Goal: Understand process/instructions

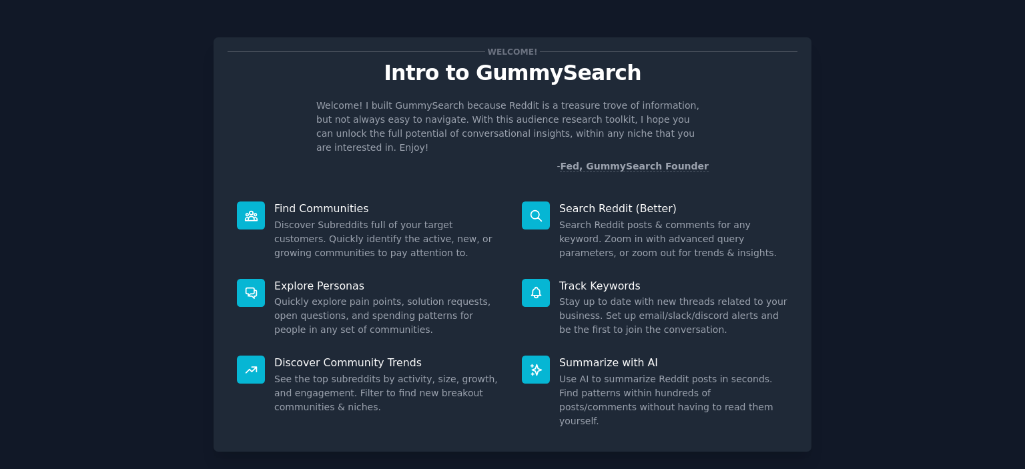
scroll to position [53, 0]
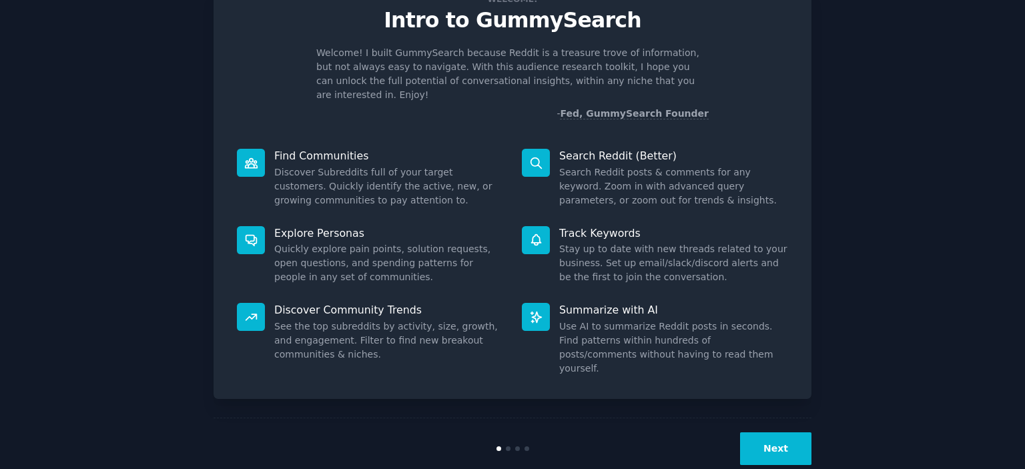
click at [780, 433] on button "Next" at bounding box center [775, 449] width 71 height 33
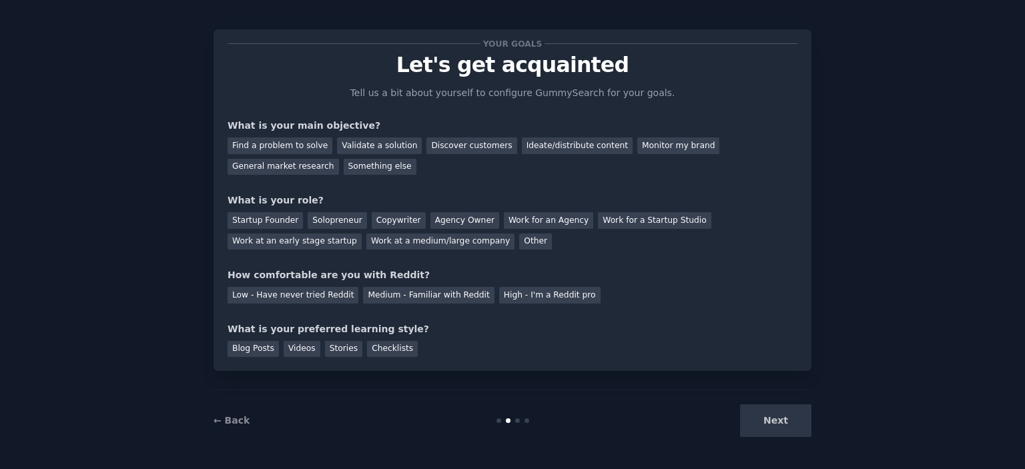
click at [777, 417] on div "Next" at bounding box center [712, 420] width 200 height 33
click at [288, 149] on div "Find a problem to solve" at bounding box center [280, 146] width 105 height 17
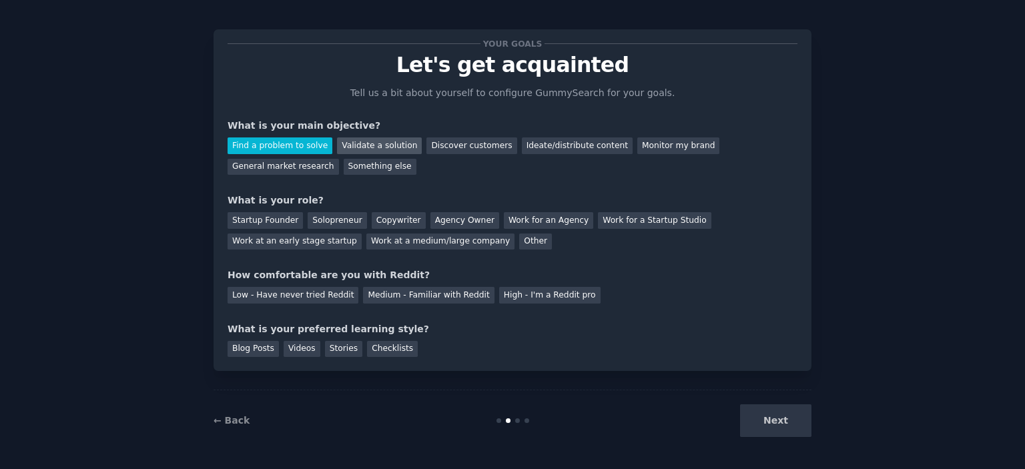
click at [364, 146] on div "Validate a solution" at bounding box center [379, 146] width 85 height 17
click at [304, 146] on div "Find a problem to solve" at bounding box center [280, 146] width 105 height 17
click at [340, 218] on div "Solopreneur" at bounding box center [337, 220] width 59 height 17
click at [394, 296] on div "Medium - Familiar with Reddit" at bounding box center [428, 295] width 131 height 17
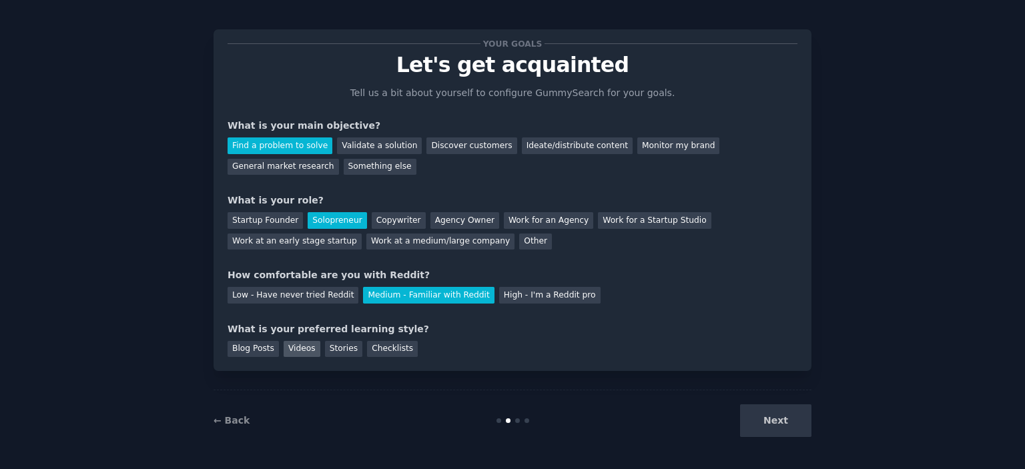
click at [296, 349] on div "Videos" at bounding box center [302, 349] width 37 height 17
click at [270, 349] on div "Blog Posts" at bounding box center [253, 349] width 51 height 17
click at [288, 349] on div "Videos" at bounding box center [302, 349] width 37 height 17
click at [788, 423] on button "Next" at bounding box center [775, 420] width 71 height 33
